Goal: Task Accomplishment & Management: Use online tool/utility

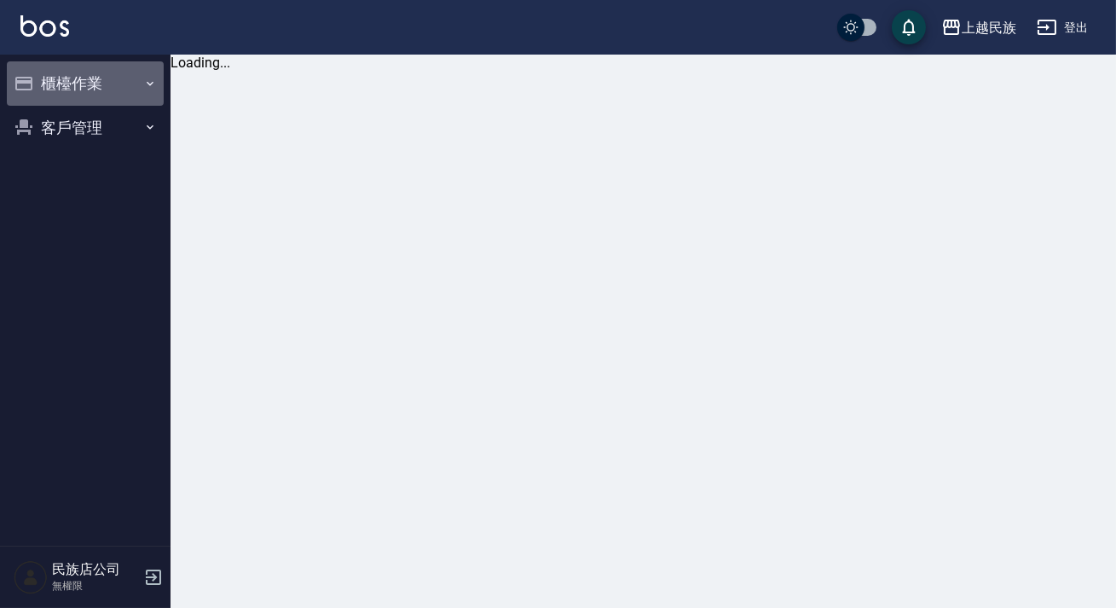
click at [119, 98] on button "櫃檯作業" at bounding box center [85, 83] width 157 height 44
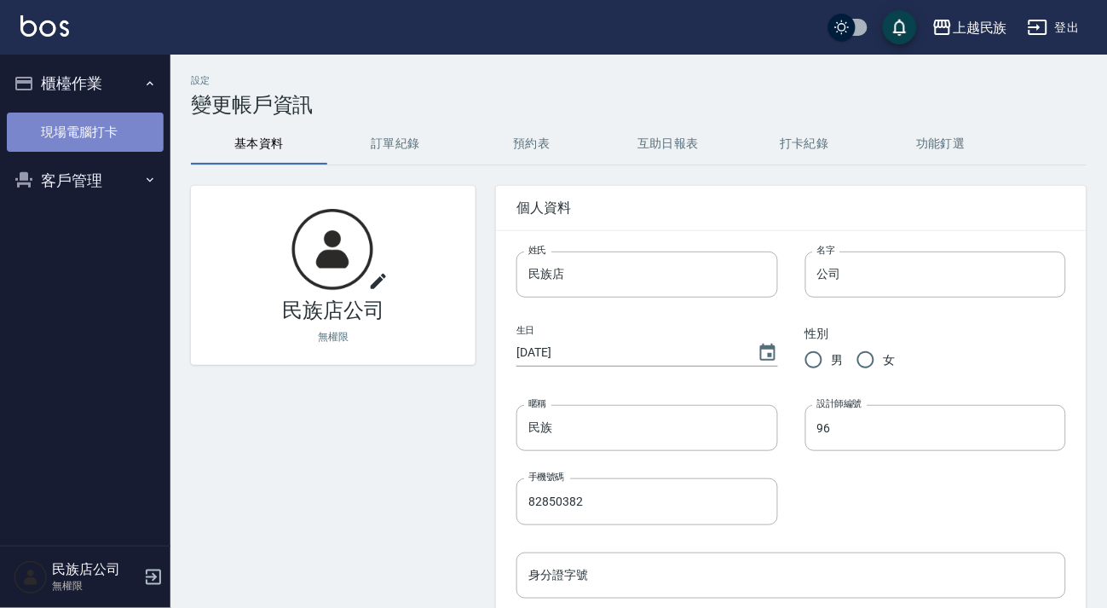
click at [130, 150] on link "現場電腦打卡" at bounding box center [85, 132] width 157 height 39
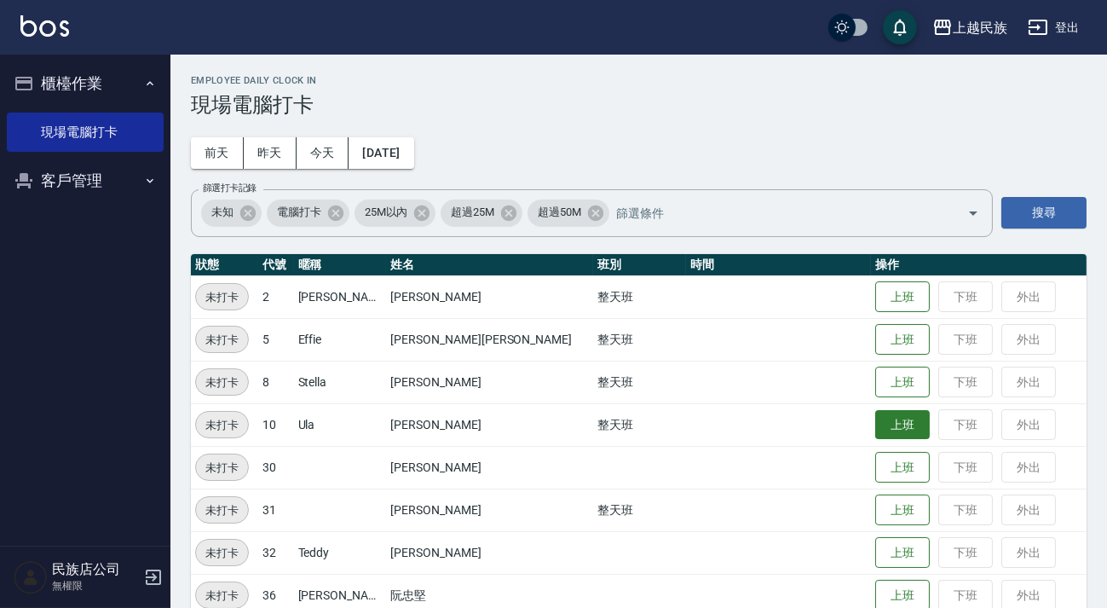
click at [876, 429] on button "上班" at bounding box center [903, 425] width 55 height 30
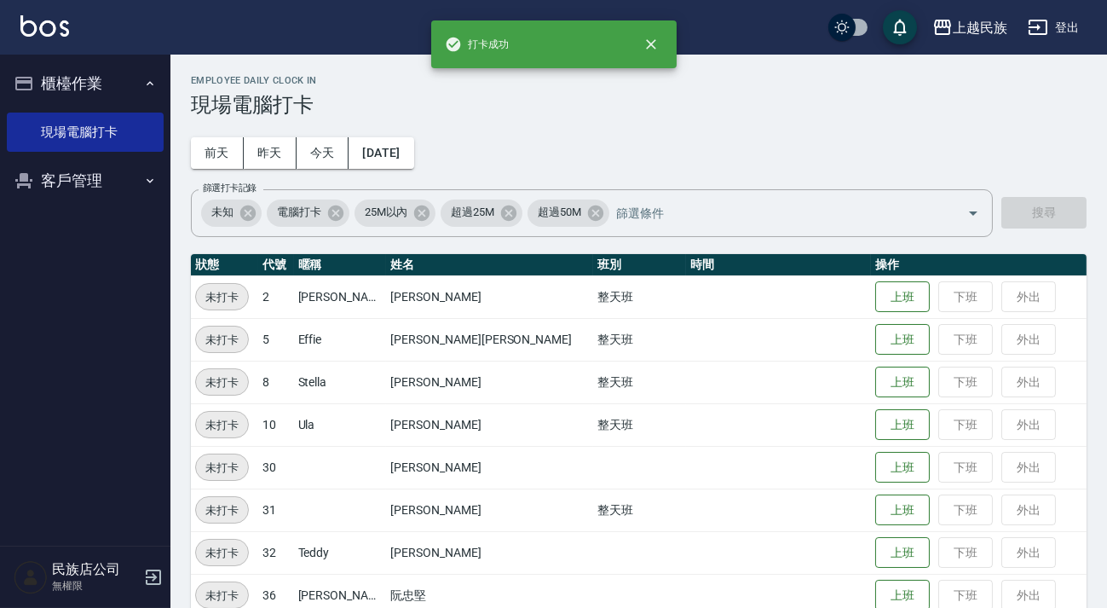
click at [593, 403] on td "整天班" at bounding box center [639, 424] width 93 height 43
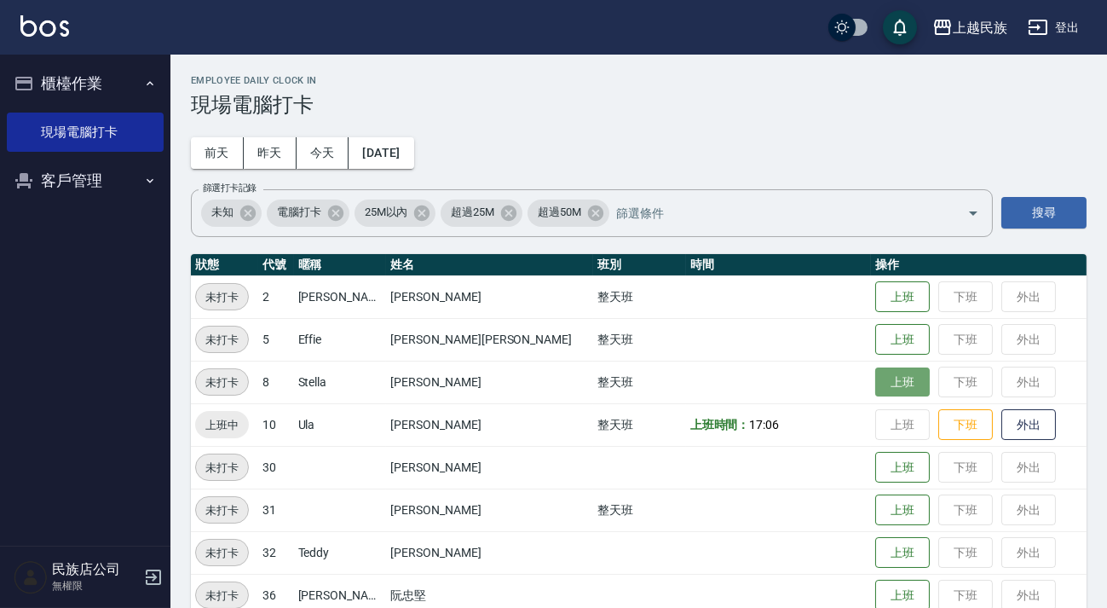
click at [876, 378] on button "上班" at bounding box center [903, 382] width 55 height 30
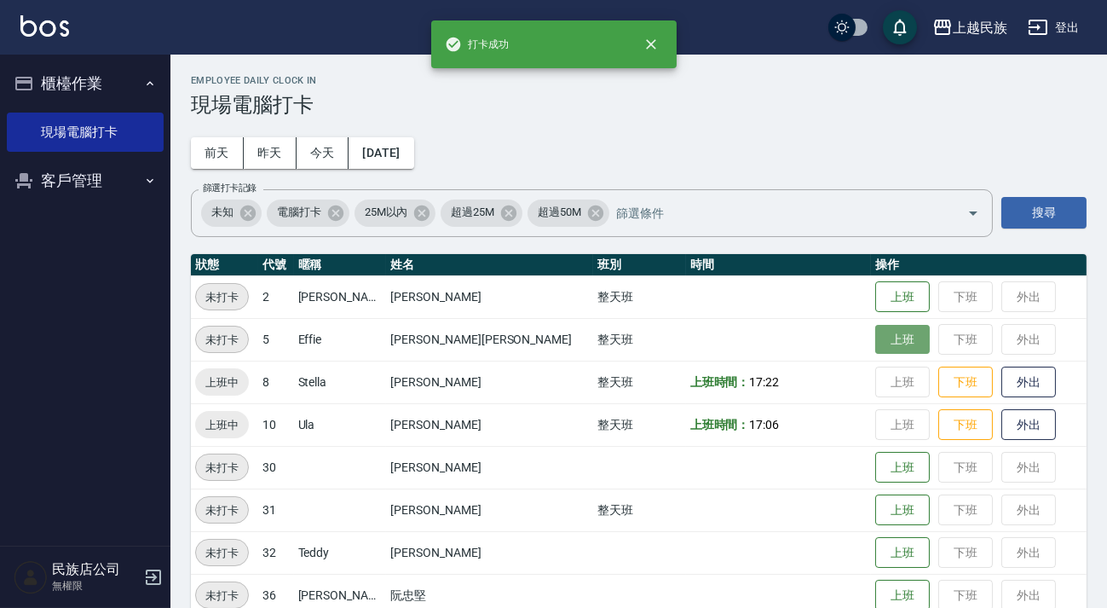
click at [876, 341] on button "上班" at bounding box center [903, 340] width 55 height 30
